Goal: Transaction & Acquisition: Purchase product/service

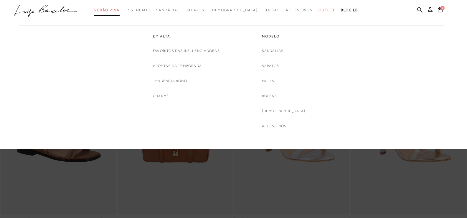
click at [120, 14] on link "Verão Viva" at bounding box center [106, 10] width 25 height 11
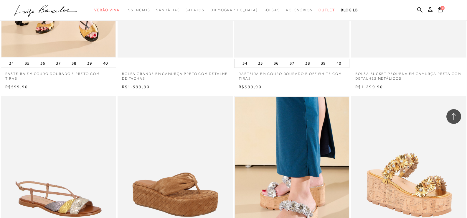
scroll to position [1150, 0]
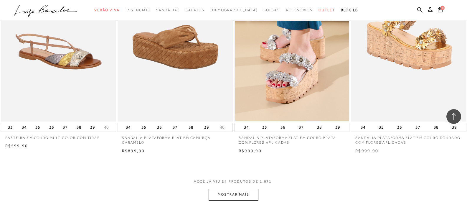
click at [212, 196] on button "MOSTRAR MAIS" at bounding box center [234, 194] width 50 height 11
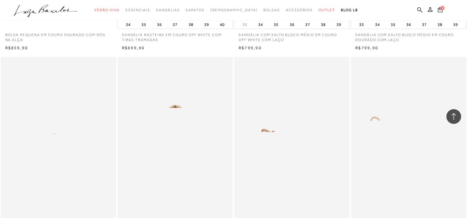
scroll to position [1975, 0]
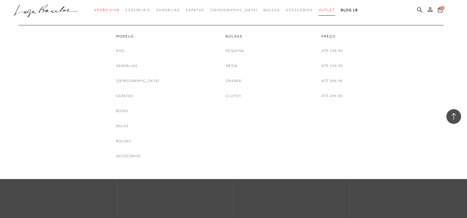
click at [319, 9] on span "Outlet" at bounding box center [327, 10] width 17 height 4
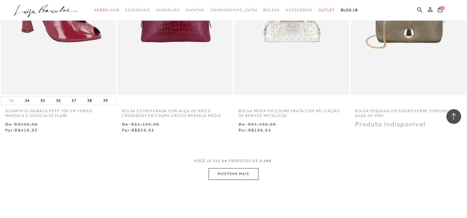
scroll to position [1209, 0]
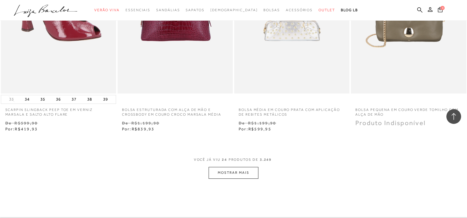
click at [246, 173] on button "MOSTRAR MAIS" at bounding box center [234, 172] width 50 height 11
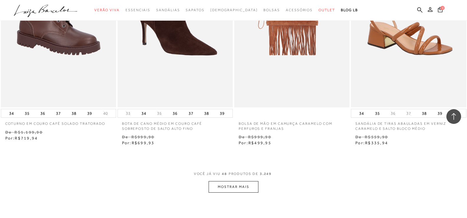
scroll to position [2535, 0]
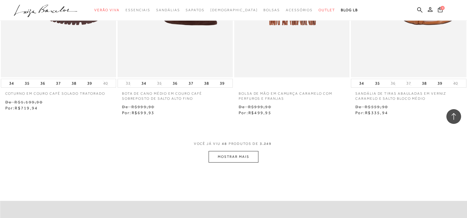
click at [246, 160] on button "MOSTRAR MAIS" at bounding box center [234, 156] width 50 height 11
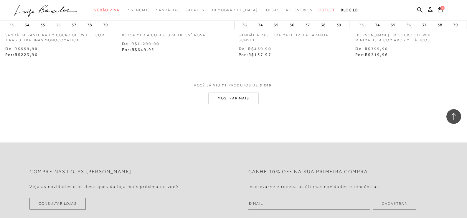
scroll to position [3950, 0]
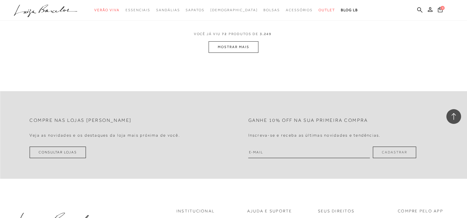
click at [224, 43] on button "MOSTRAR MAIS" at bounding box center [234, 46] width 50 height 11
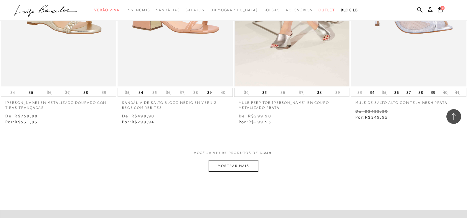
scroll to position [5218, 0]
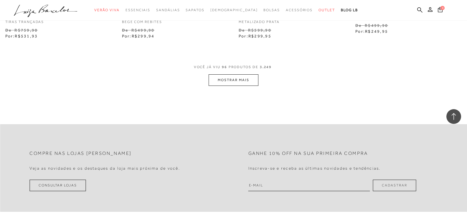
click at [246, 85] on button "MOSTRAR MAIS" at bounding box center [234, 79] width 50 height 11
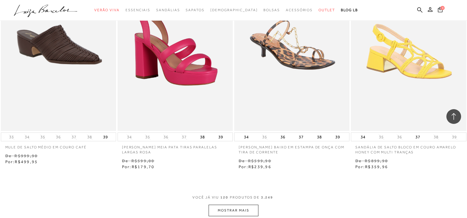
scroll to position [6397, 0]
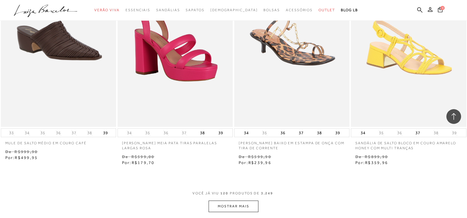
click at [249, 208] on button "MOSTRAR MAIS" at bounding box center [234, 205] width 50 height 11
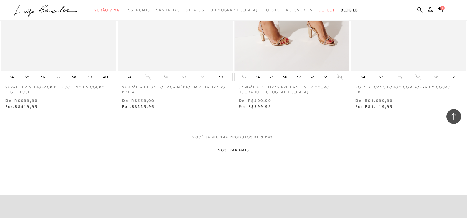
scroll to position [7812, 0]
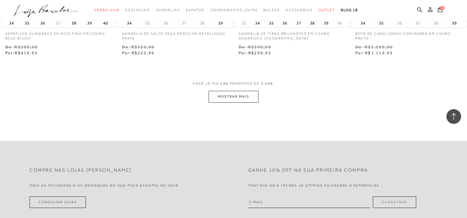
click at [232, 95] on button "MOSTRAR MAIS" at bounding box center [234, 96] width 50 height 11
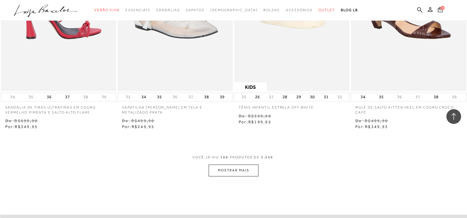
scroll to position [9109, 0]
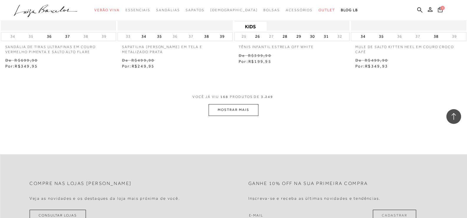
click at [255, 110] on button "MOSTRAR MAIS" at bounding box center [234, 109] width 50 height 11
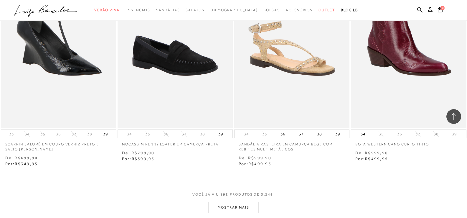
scroll to position [10318, 0]
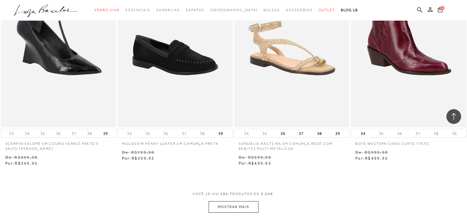
click at [240, 207] on button "MOSTRAR MAIS" at bounding box center [234, 206] width 50 height 11
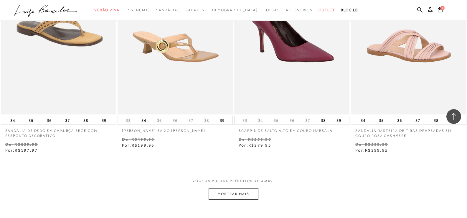
scroll to position [11674, 0]
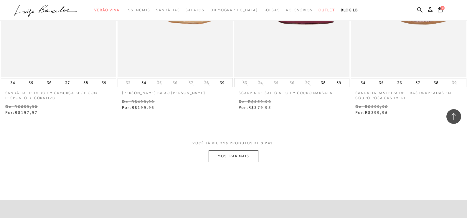
click at [233, 160] on button "MOSTRAR MAIS" at bounding box center [234, 155] width 50 height 11
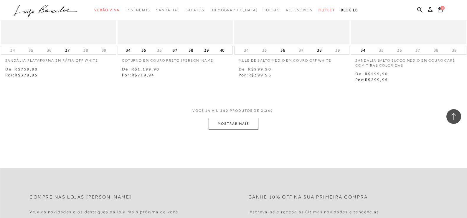
scroll to position [13030, 0]
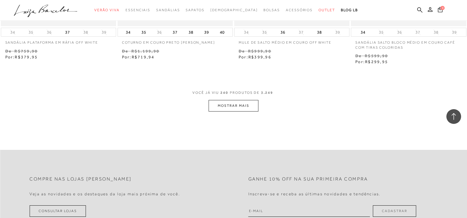
click at [220, 105] on button "MOSTRAR MAIS" at bounding box center [234, 105] width 50 height 11
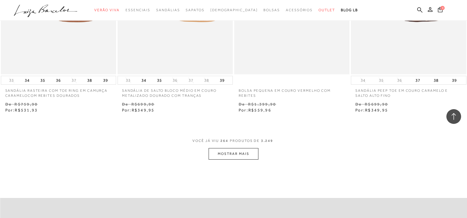
scroll to position [14298, 0]
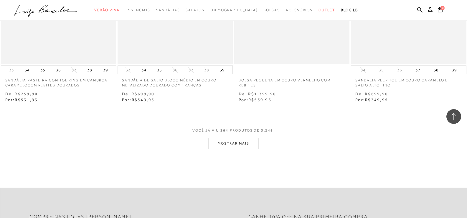
click at [250, 144] on button "MOSTRAR MAIS" at bounding box center [234, 143] width 50 height 11
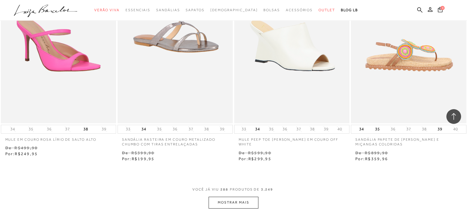
scroll to position [15624, 0]
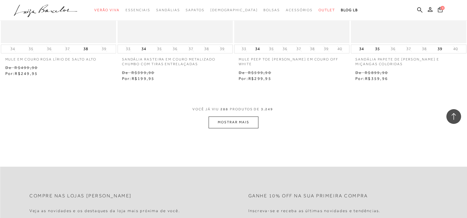
click at [232, 123] on button "MOSTRAR MAIS" at bounding box center [234, 121] width 50 height 11
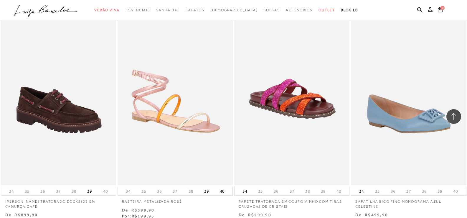
scroll to position [16361, 0]
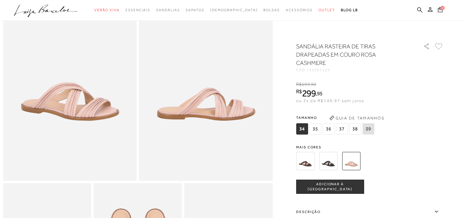
scroll to position [59, 0]
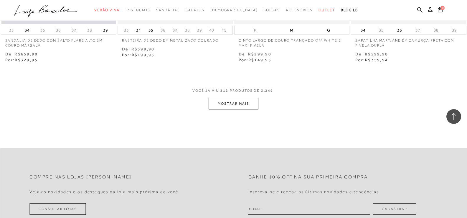
scroll to position [16951, 0]
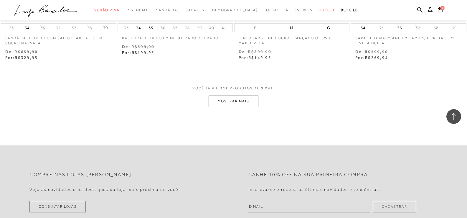
click at [241, 99] on button "MOSTRAR MAIS" at bounding box center [234, 101] width 50 height 11
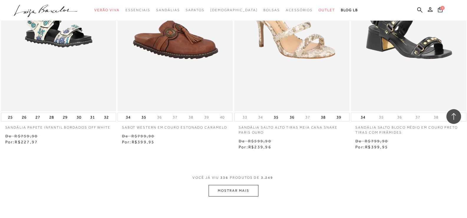
scroll to position [18219, 0]
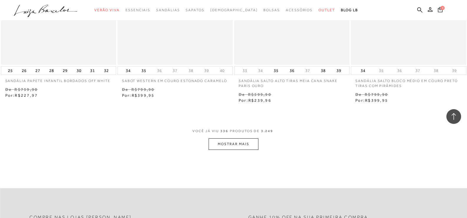
click at [225, 138] on button "MOSTRAR MAIS" at bounding box center [234, 143] width 50 height 11
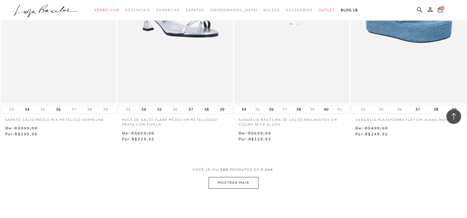
scroll to position [19575, 0]
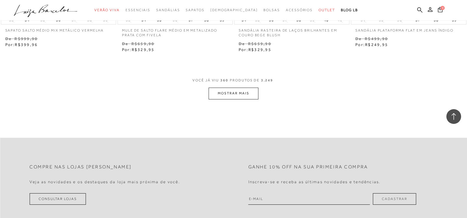
click at [254, 88] on button "MOSTRAR MAIS" at bounding box center [234, 93] width 50 height 11
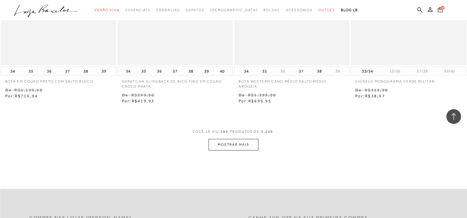
scroll to position [20842, 0]
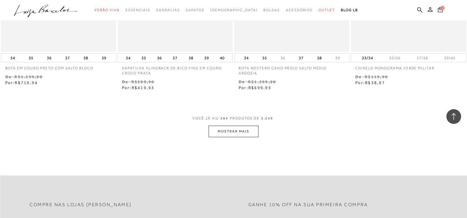
click at [220, 128] on button "MOSTRAR MAIS" at bounding box center [234, 131] width 50 height 11
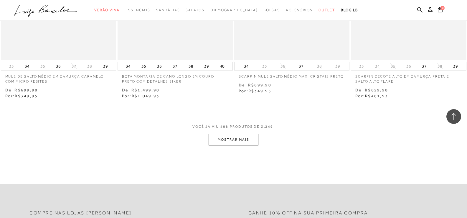
scroll to position [22169, 0]
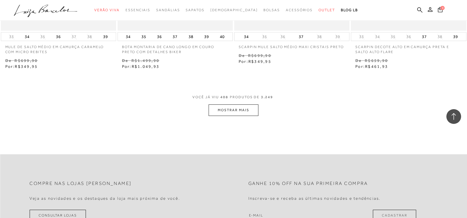
click at [250, 108] on button "MOSTRAR MAIS" at bounding box center [234, 109] width 50 height 11
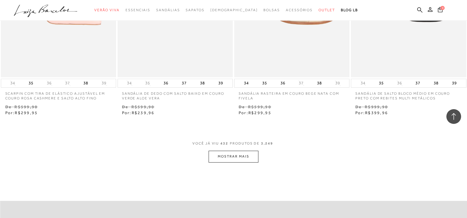
scroll to position [23436, 0]
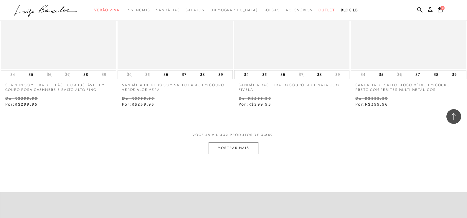
click at [241, 142] on button "MOSTRAR MAIS" at bounding box center [234, 147] width 50 height 11
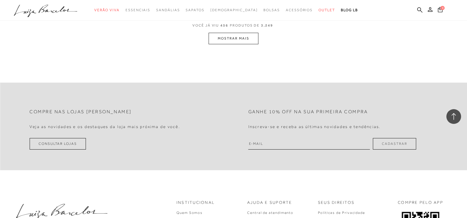
scroll to position [24792, 0]
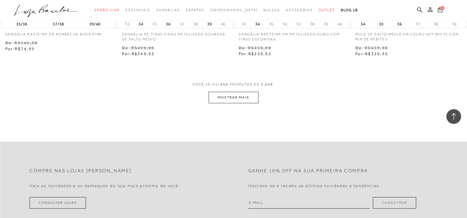
click at [248, 93] on button "MOSTRAR MAIS" at bounding box center [234, 97] width 50 height 11
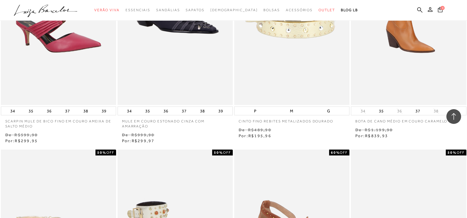
scroll to position [26090, 0]
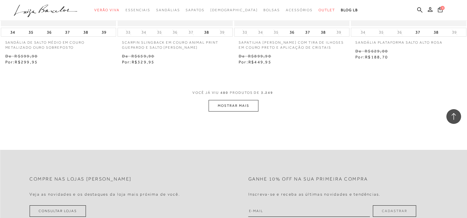
click at [215, 100] on button "MOSTRAR MAIS" at bounding box center [234, 105] width 50 height 11
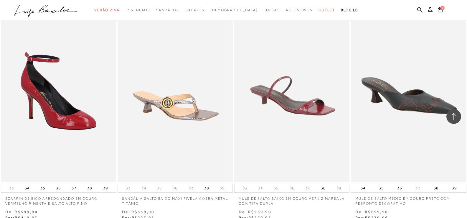
scroll to position [27357, 0]
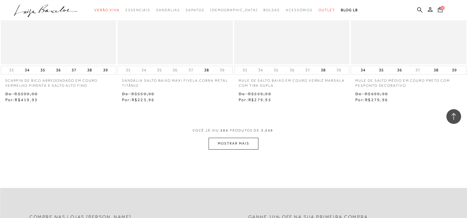
click at [240, 140] on button "MOSTRAR MAIS" at bounding box center [234, 143] width 50 height 11
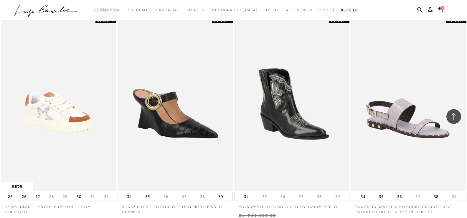
scroll to position [28653, 0]
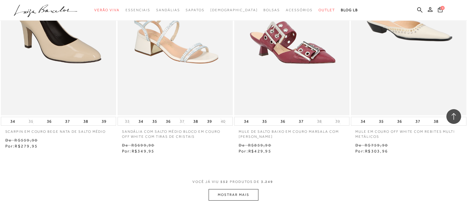
scroll to position [30040, 0]
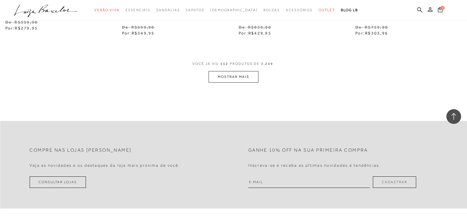
click at [229, 75] on button "MOSTRAR MAIS" at bounding box center [234, 76] width 50 height 11
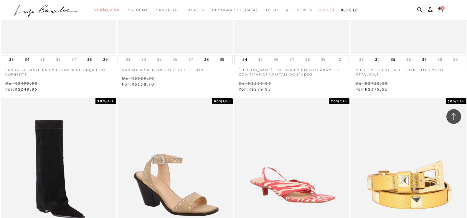
scroll to position [31088, 0]
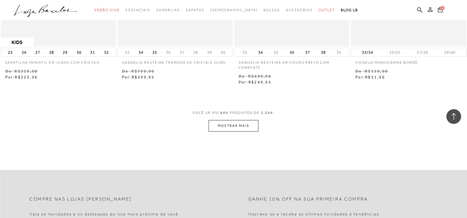
scroll to position [32605, 0]
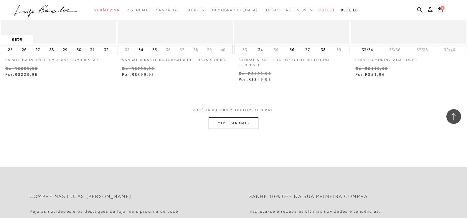
click at [215, 120] on button "MOSTRAR MAIS" at bounding box center [234, 122] width 50 height 11
